Goal: Navigation & Orientation: Go to known website

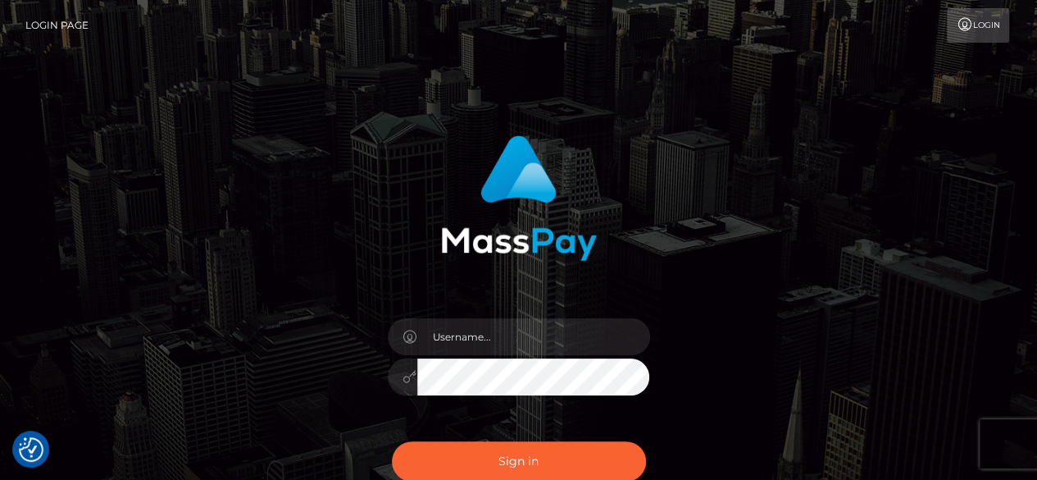
click at [53, 26] on link "Login Page" at bounding box center [56, 25] width 63 height 34
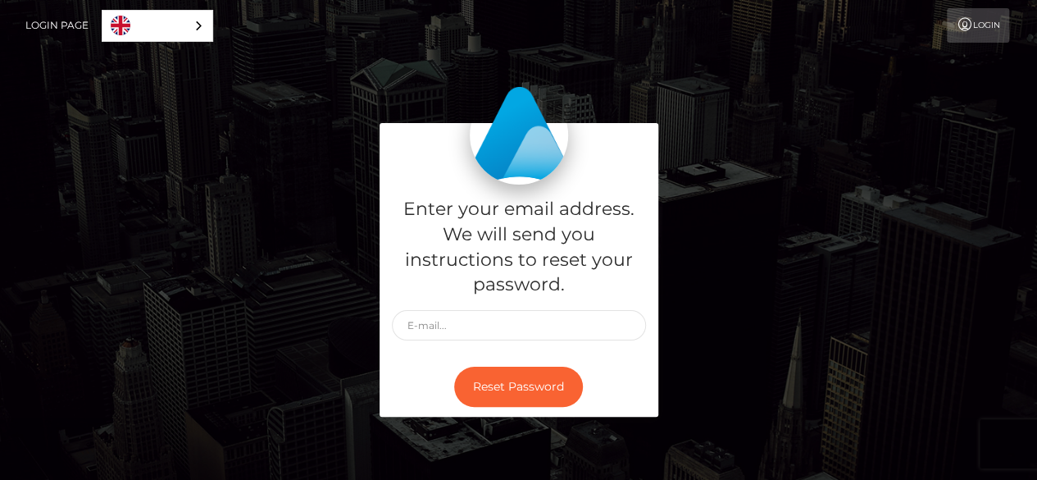
click at [974, 28] on link "Login" at bounding box center [978, 25] width 62 height 34
